Goal: Transaction & Acquisition: Book appointment/travel/reservation

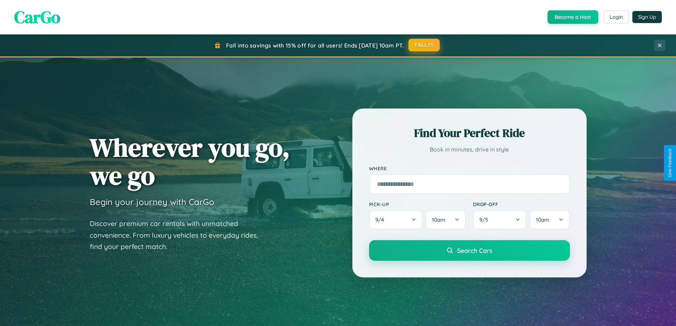
click at [424, 45] on button "FALL15" at bounding box center [423, 45] width 31 height 13
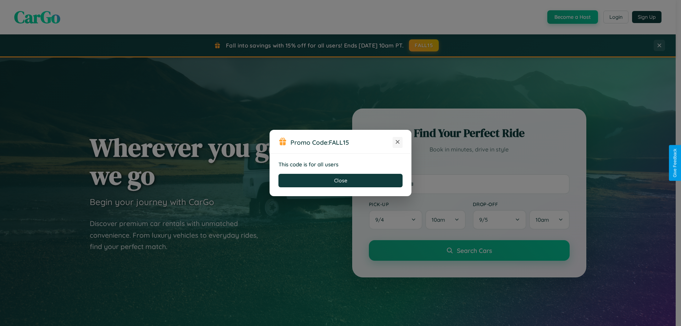
click at [398, 142] on icon at bounding box center [397, 141] width 7 height 7
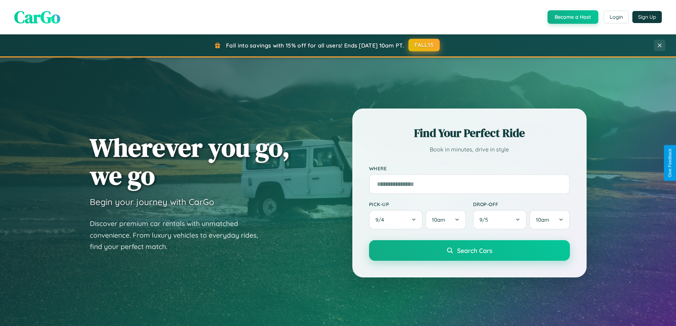
click at [424, 45] on button "FALL15" at bounding box center [423, 45] width 31 height 13
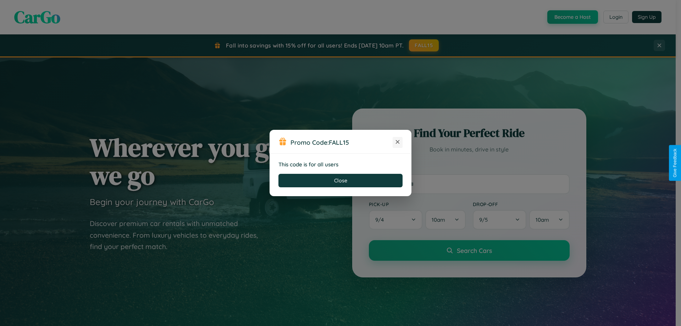
click at [398, 142] on icon at bounding box center [397, 141] width 7 height 7
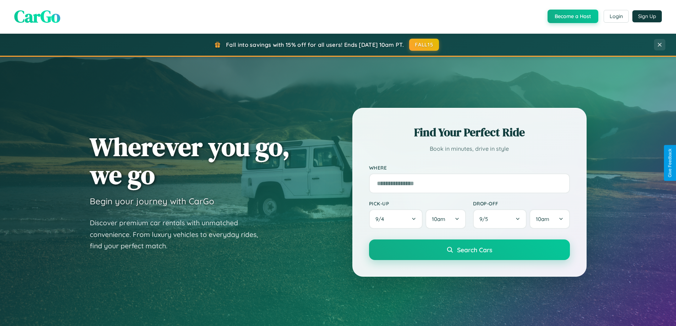
scroll to position [21, 0]
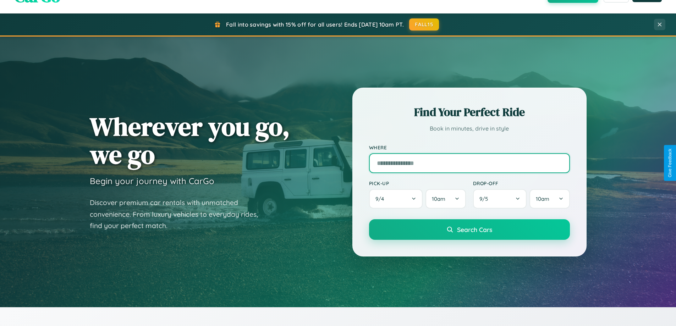
click at [469, 163] on input "text" at bounding box center [469, 163] width 201 height 20
type input "**********"
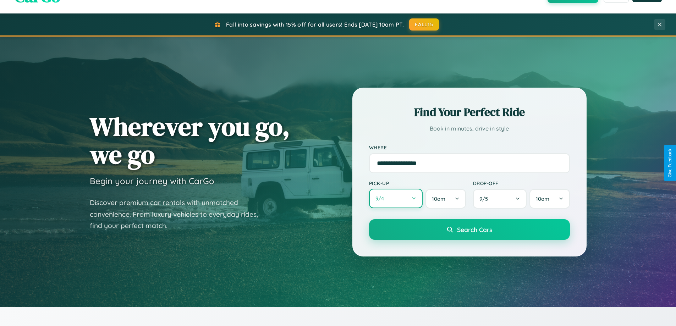
click at [396, 199] on button "9 / 4" at bounding box center [396, 199] width 54 height 20
select select "*"
select select "****"
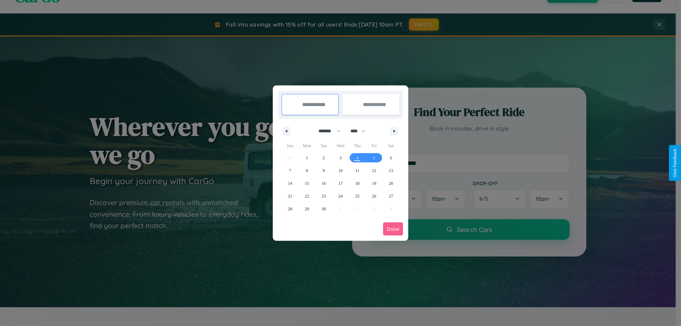
click at [326, 131] on select "******* ******** ***** ***** *** **** **** ****** ********* ******* ******** **…" at bounding box center [328, 131] width 30 height 12
select select "*"
drag, startPoint x: 361, startPoint y: 131, endPoint x: 341, endPoint y: 142, distance: 23.5
click at [361, 131] on select "**** **** **** **** **** **** **** **** **** **** **** **** **** **** **** ****…" at bounding box center [357, 131] width 21 height 12
select select "****"
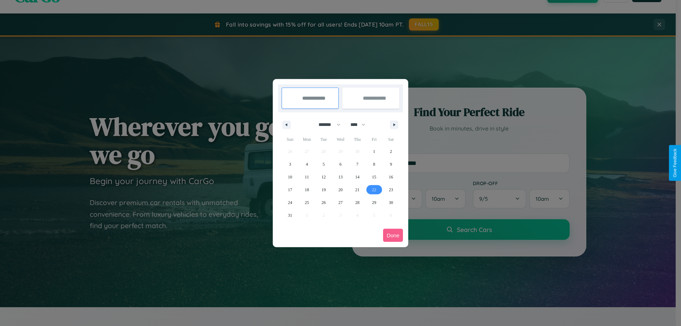
click at [374, 189] on span "22" at bounding box center [374, 189] width 4 height 13
type input "**********"
click at [394, 125] on icon "button" at bounding box center [396, 124] width 4 height 3
select select "*"
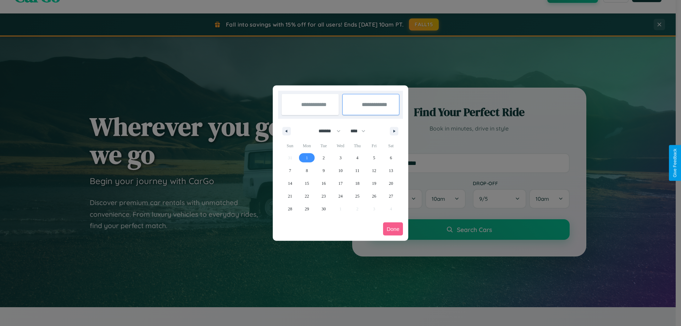
click at [307, 157] on span "1" at bounding box center [307, 157] width 2 height 13
type input "**********"
select select "*"
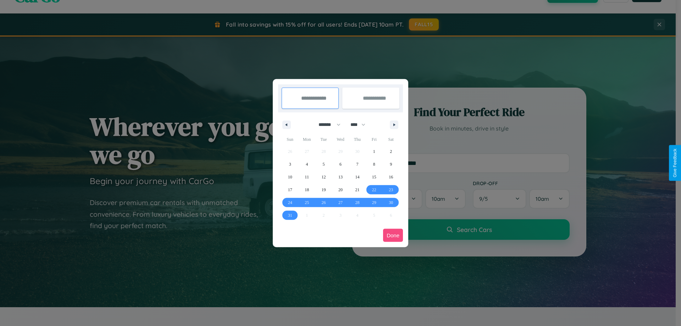
click at [393, 235] on button "Done" at bounding box center [393, 235] width 20 height 13
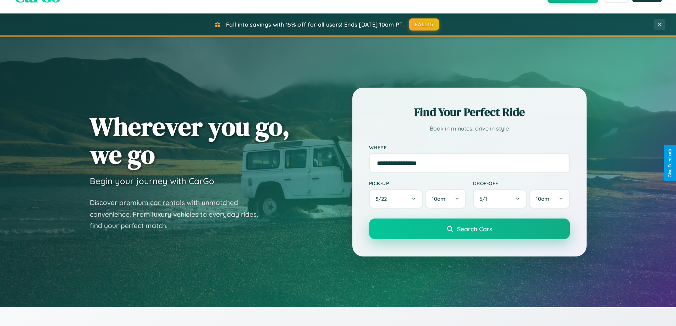
click at [469, 229] on span "Search Cars" at bounding box center [474, 229] width 35 height 8
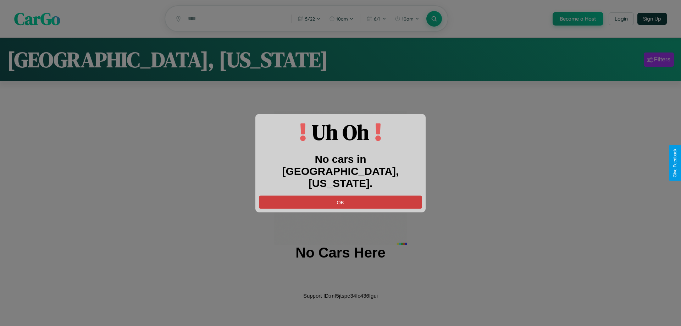
click at [341, 195] on button "OK" at bounding box center [340, 201] width 163 height 13
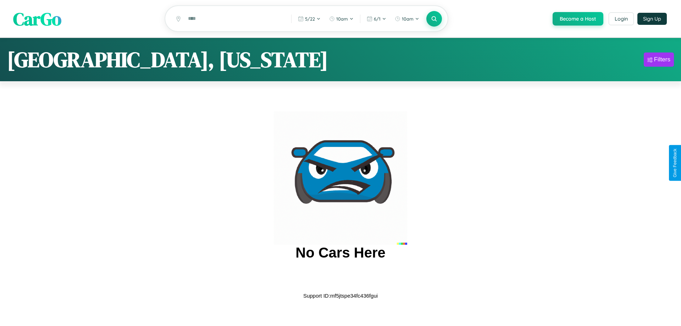
click at [37, 19] on span "CarGo" at bounding box center [37, 18] width 48 height 24
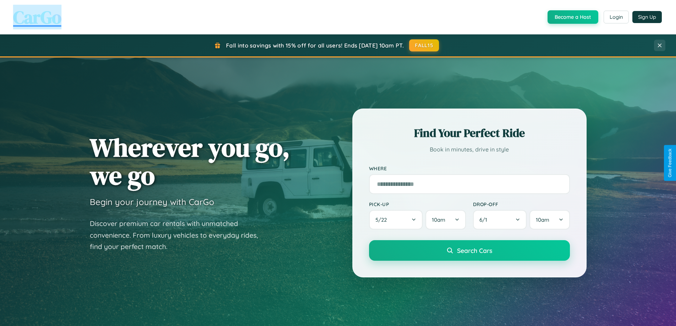
scroll to position [306, 0]
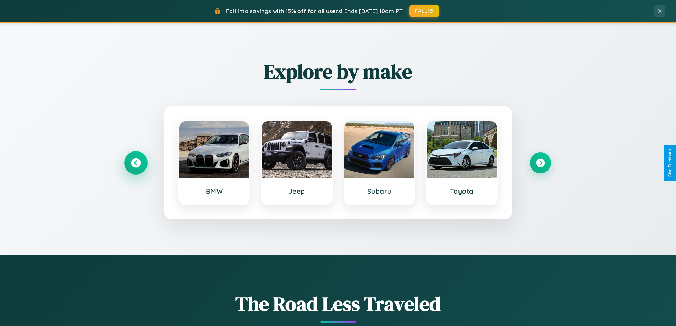
click at [136, 163] on icon at bounding box center [136, 163] width 10 height 10
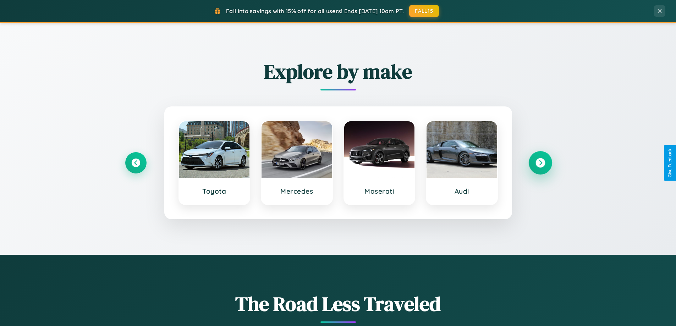
click at [540, 163] on icon at bounding box center [540, 163] width 10 height 10
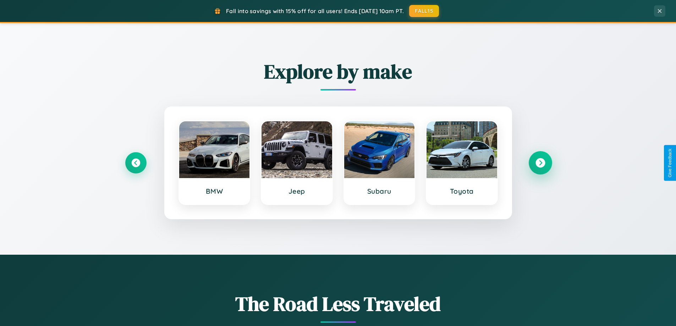
click at [540, 163] on icon at bounding box center [540, 163] width 10 height 10
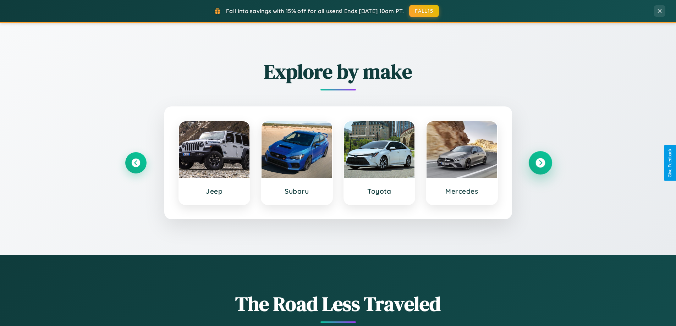
click at [540, 163] on icon at bounding box center [540, 163] width 10 height 10
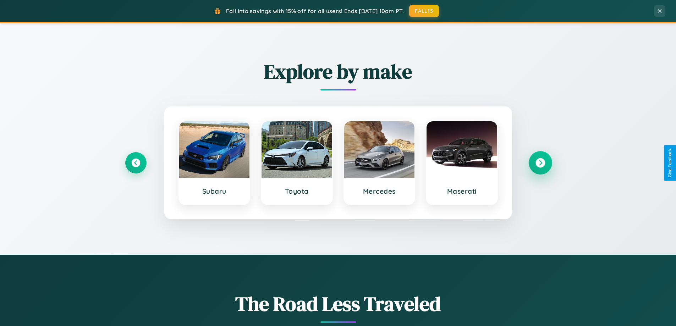
click at [540, 163] on icon at bounding box center [540, 163] width 10 height 10
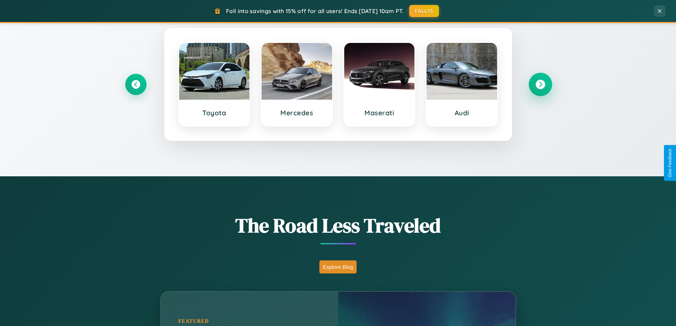
scroll to position [1140, 0]
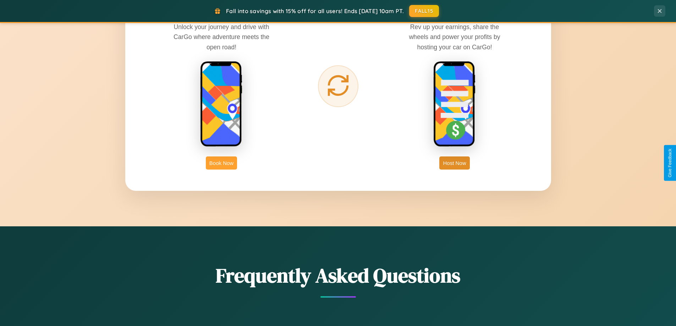
click at [221, 163] on button "Book Now" at bounding box center [221, 162] width 31 height 13
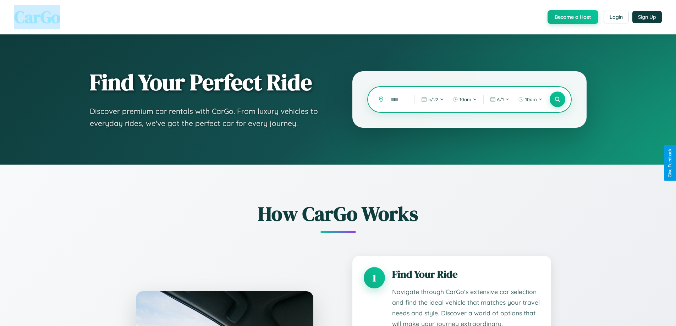
click at [397, 99] on input "text" at bounding box center [397, 99] width 20 height 12
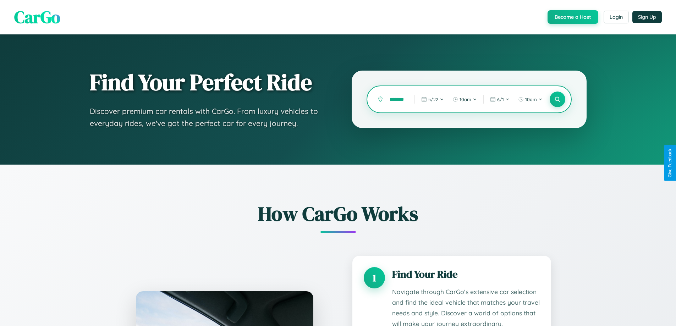
scroll to position [0, 7]
type input "********"
click at [557, 99] on icon at bounding box center [557, 99] width 7 height 7
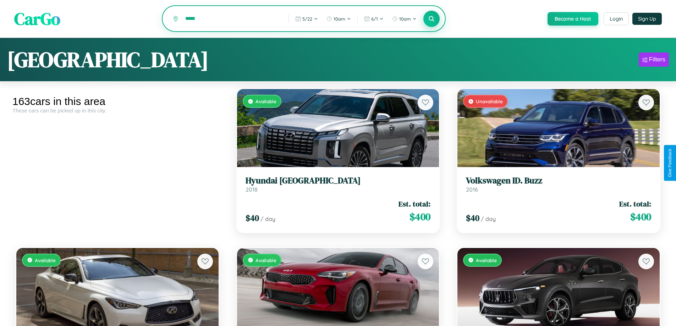
type input "*****"
click at [431, 19] on icon at bounding box center [431, 18] width 7 height 7
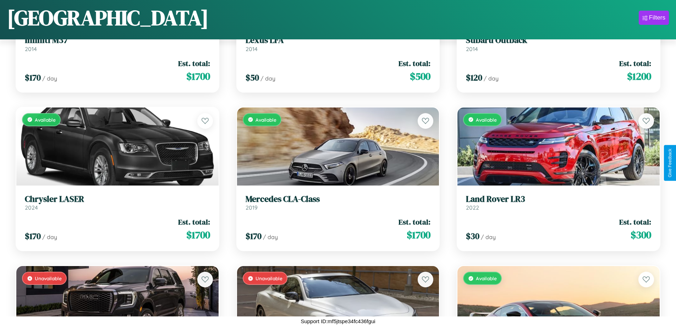
scroll to position [1053, 0]
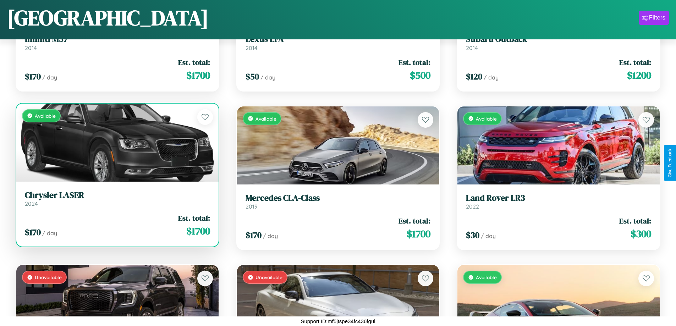
click at [116, 199] on h3 "Chrysler LASER" at bounding box center [117, 195] width 185 height 10
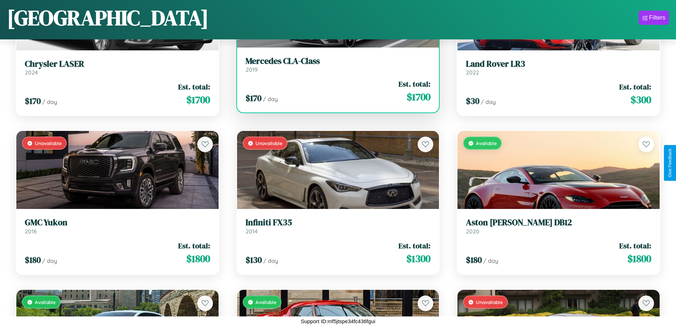
scroll to position [5818, 0]
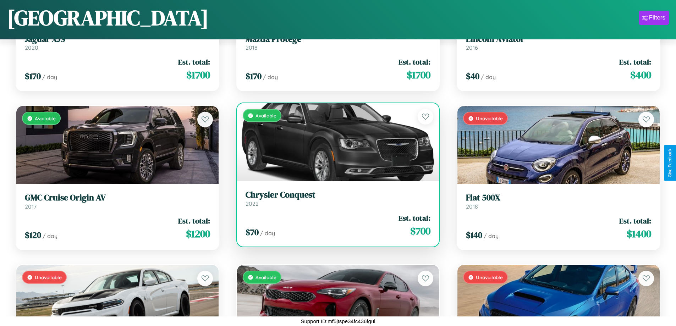
click at [335, 198] on h3 "Chrysler Conquest" at bounding box center [337, 195] width 185 height 10
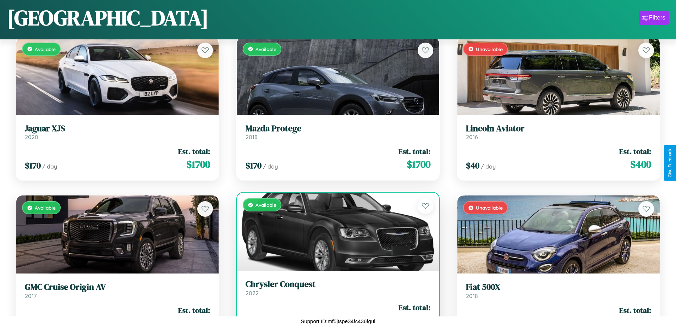
scroll to position [2641, 0]
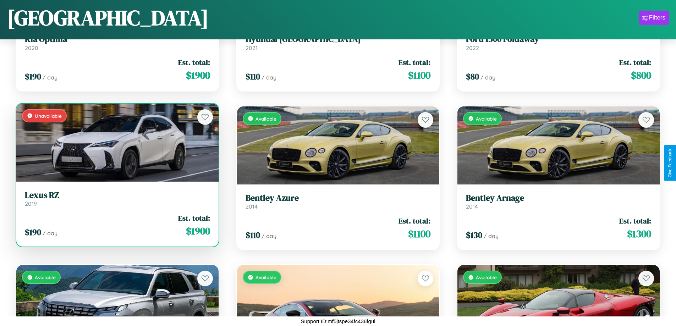
click at [116, 201] on link "Lexus RZ 2019" at bounding box center [117, 198] width 185 height 17
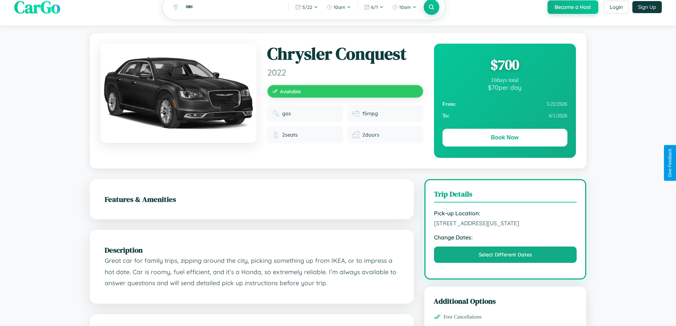
scroll to position [73, 0]
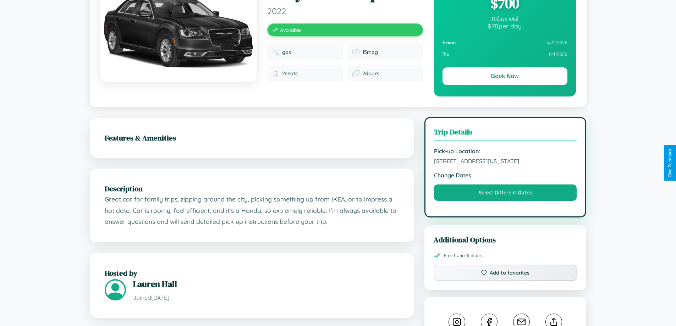
click at [505, 162] on span "4331 Washington Street Osaka Japan 72079" at bounding box center [505, 160] width 143 height 7
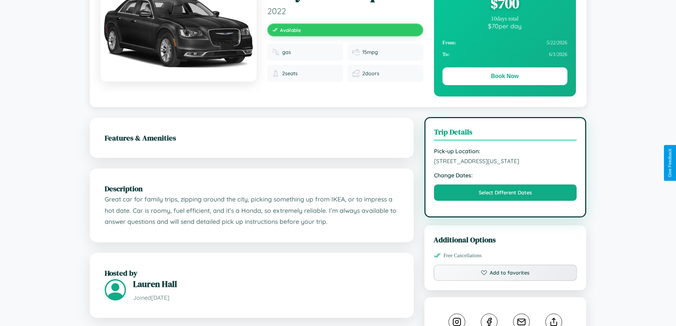
click at [505, 162] on span "4331 Washington Street Osaka Japan 72079" at bounding box center [505, 160] width 143 height 7
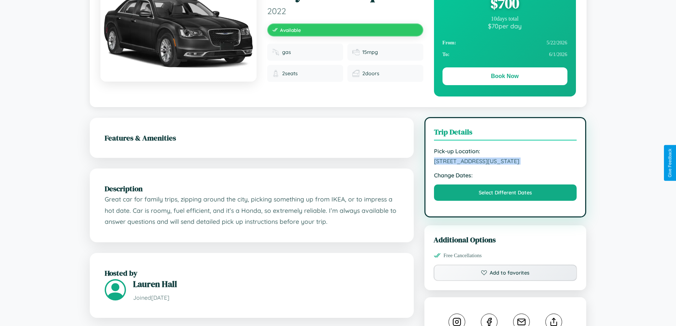
click at [505, 162] on span "4331 Washington Street Osaka Japan 72079" at bounding box center [505, 160] width 143 height 7
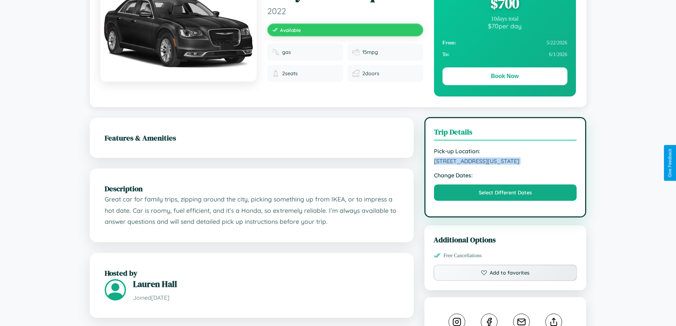
click at [505, 162] on span "4331 Washington Street Osaka Japan 72079" at bounding box center [505, 160] width 143 height 7
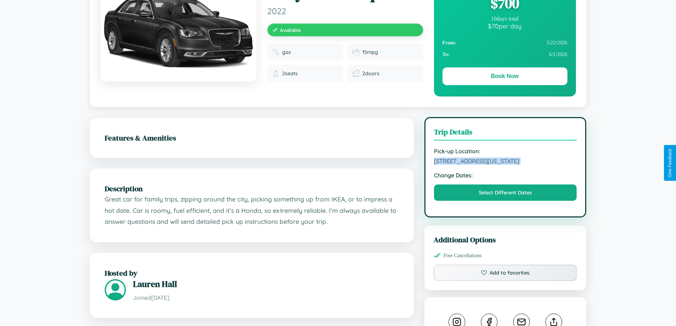
click at [505, 162] on span "4331 Washington Street Osaka Japan 72079" at bounding box center [505, 160] width 143 height 7
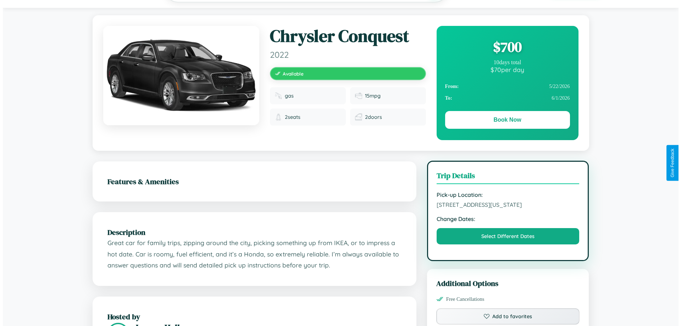
scroll to position [0, 0]
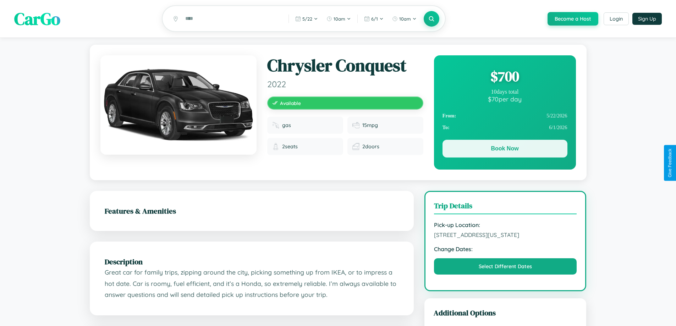
click at [504, 150] on button "Book Now" at bounding box center [504, 149] width 125 height 18
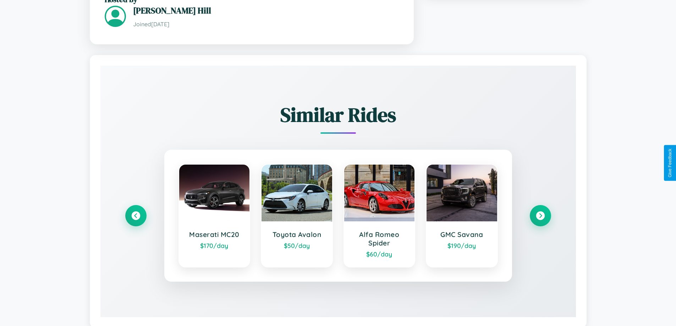
scroll to position [466, 0]
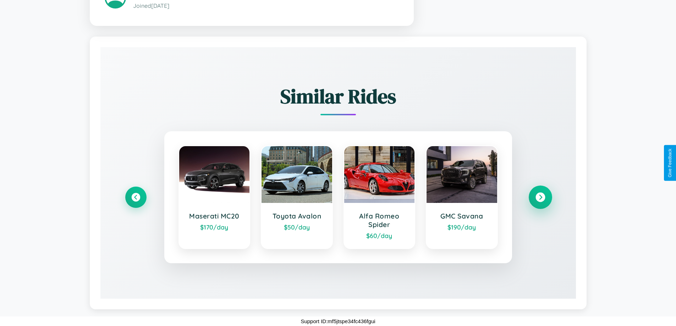
click at [540, 197] on icon at bounding box center [540, 197] width 10 height 10
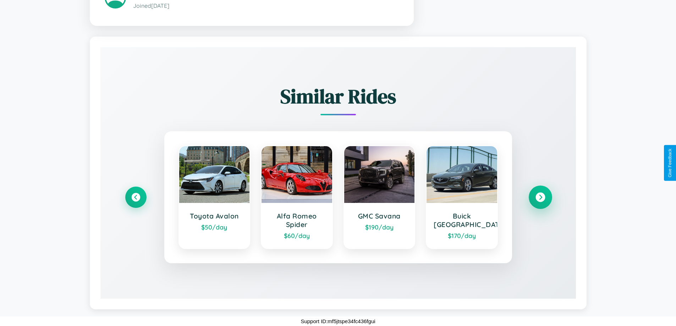
click at [540, 197] on icon at bounding box center [540, 197] width 10 height 10
